Goal: Find specific page/section: Find specific page/section

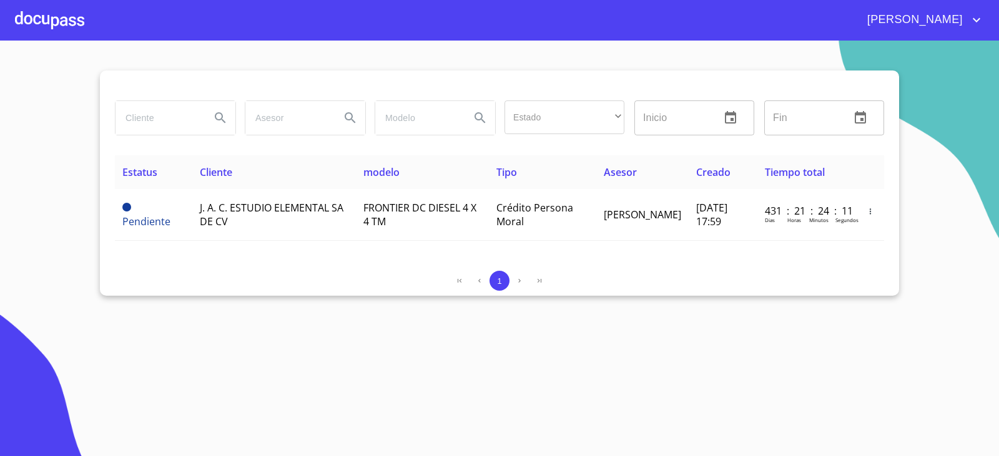
click at [144, 116] on input "search" at bounding box center [157, 118] width 85 height 34
type input "[PERSON_NAME]"
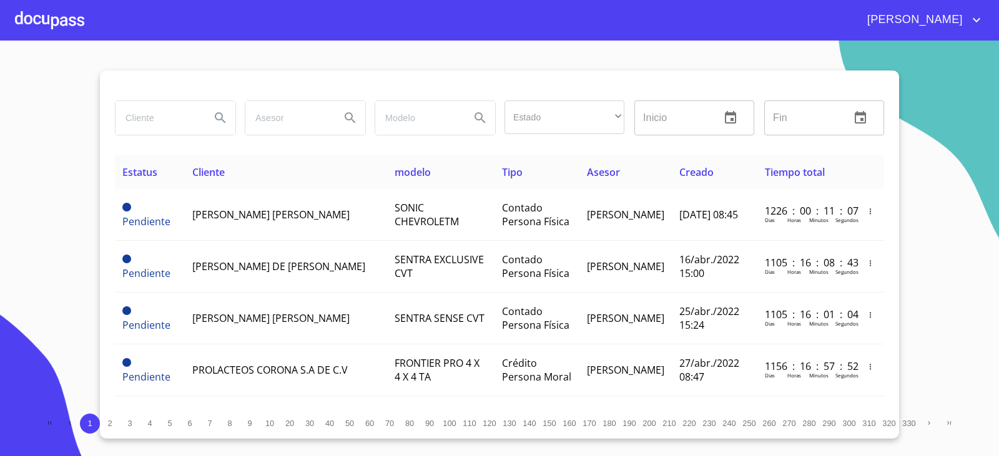
click at [175, 119] on input "search" at bounding box center [157, 118] width 85 height 34
type input "[PERSON_NAME]"
